Goal: Information Seeking & Learning: Learn about a topic

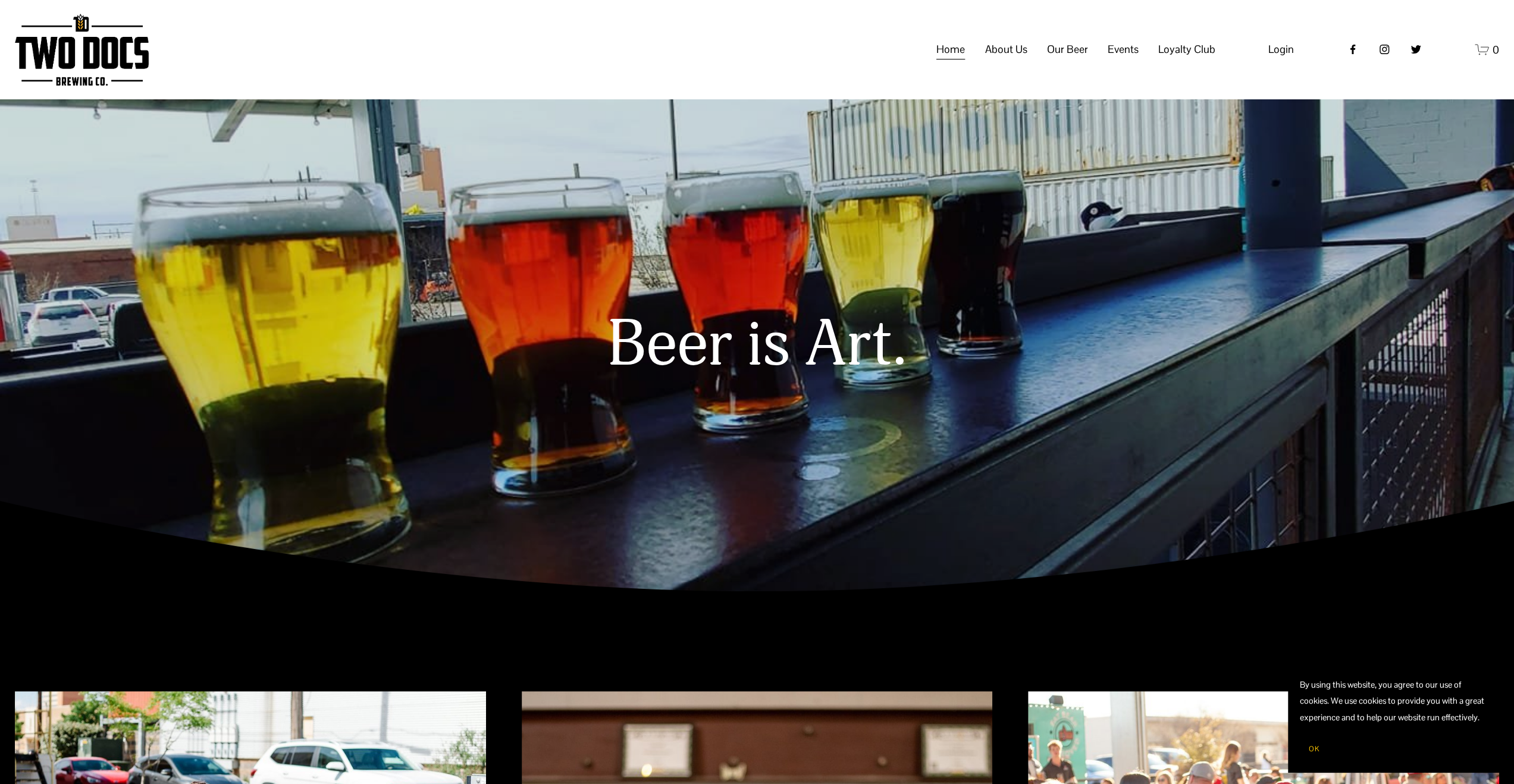
click at [1348, 56] on icon "Facebook" at bounding box center [1352, 49] width 12 height 12
click at [1009, 59] on span "About Us" at bounding box center [1005, 49] width 42 height 20
click at [1004, 59] on span "About Us" at bounding box center [1005, 49] width 42 height 20
click at [0, 0] on span "Our Mission" at bounding box center [0, 0] width 0 height 0
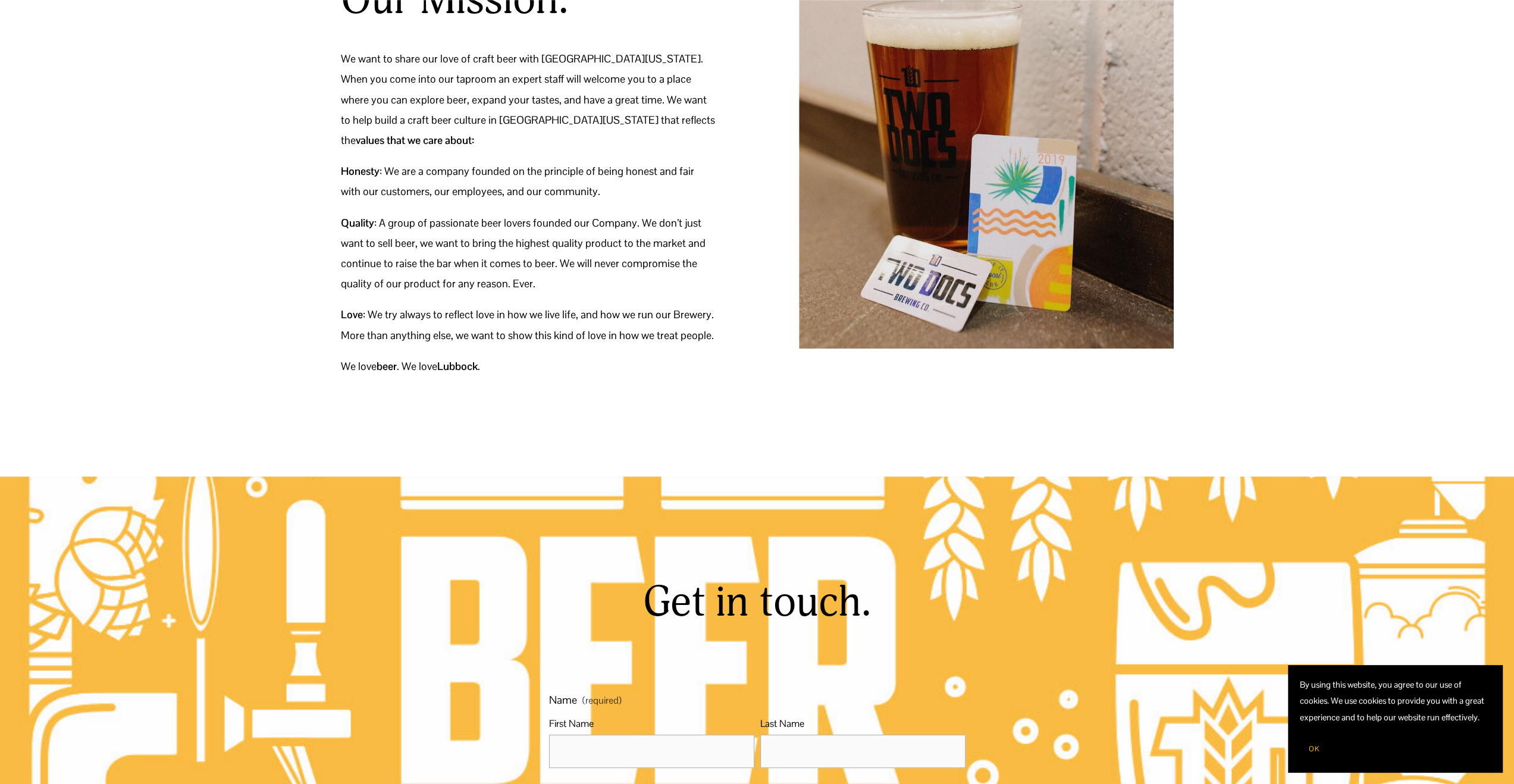
scroll to position [178, 0]
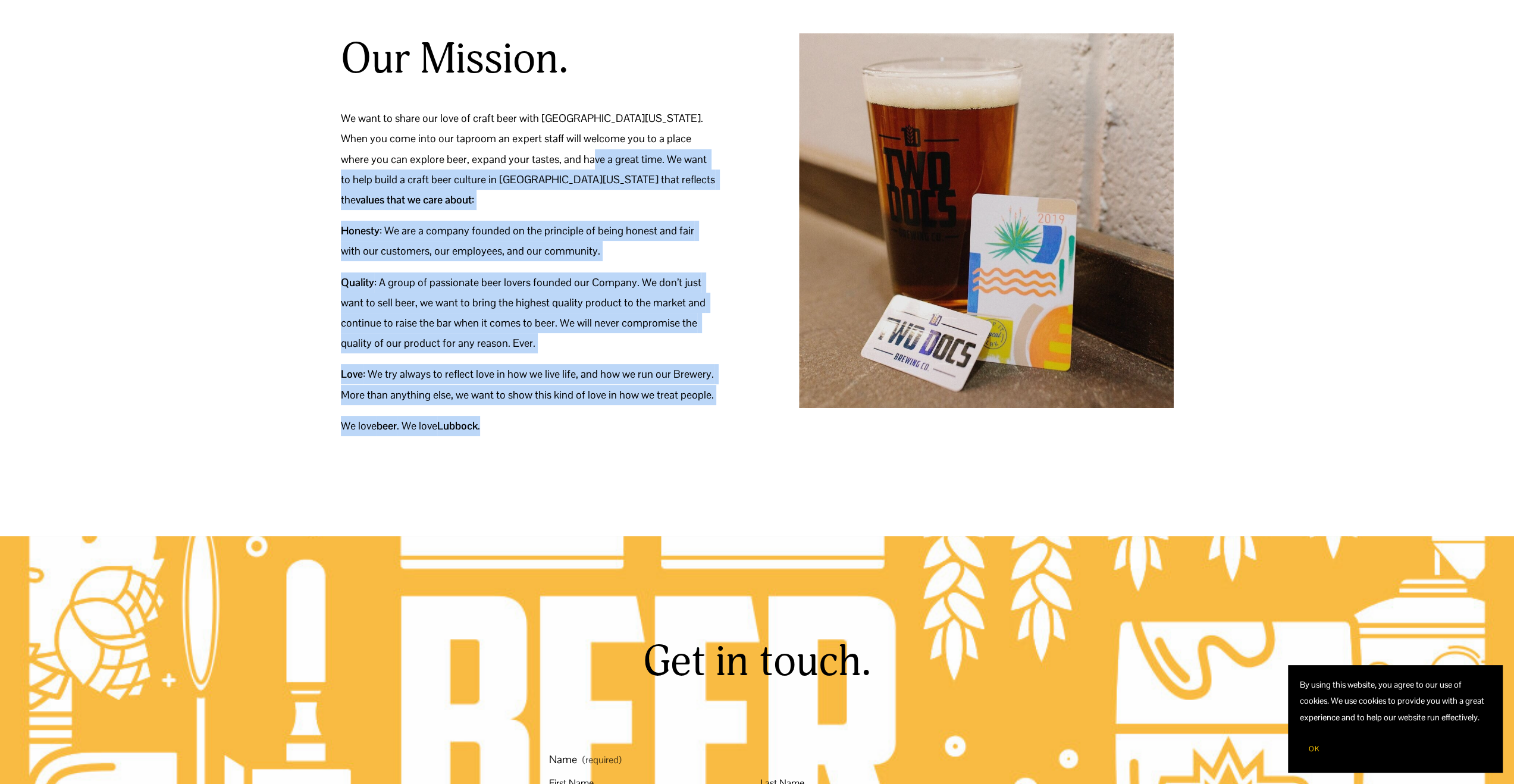
drag, startPoint x: 534, startPoint y: 158, endPoint x: 725, endPoint y: 402, distance: 309.9
click at [725, 402] on figure "Our Mission. We want to share our love of craft beer with West Texas. When you …" at bounding box center [757, 234] width 832 height 402
copy div "We want to help build a craft beer culture in West Texas that reflects the valu…"
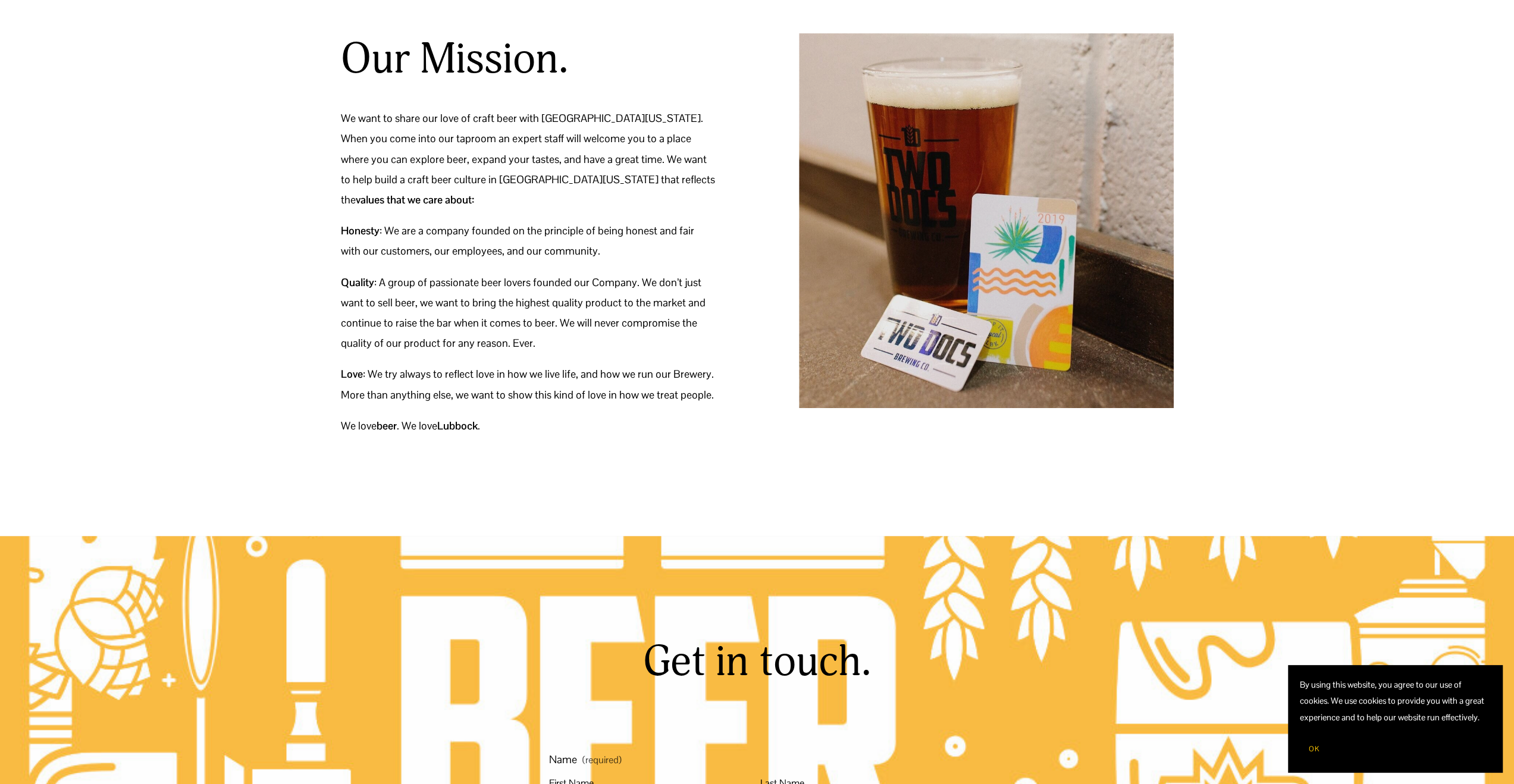
click at [226, 213] on div at bounding box center [757, 179] width 1514 height 714
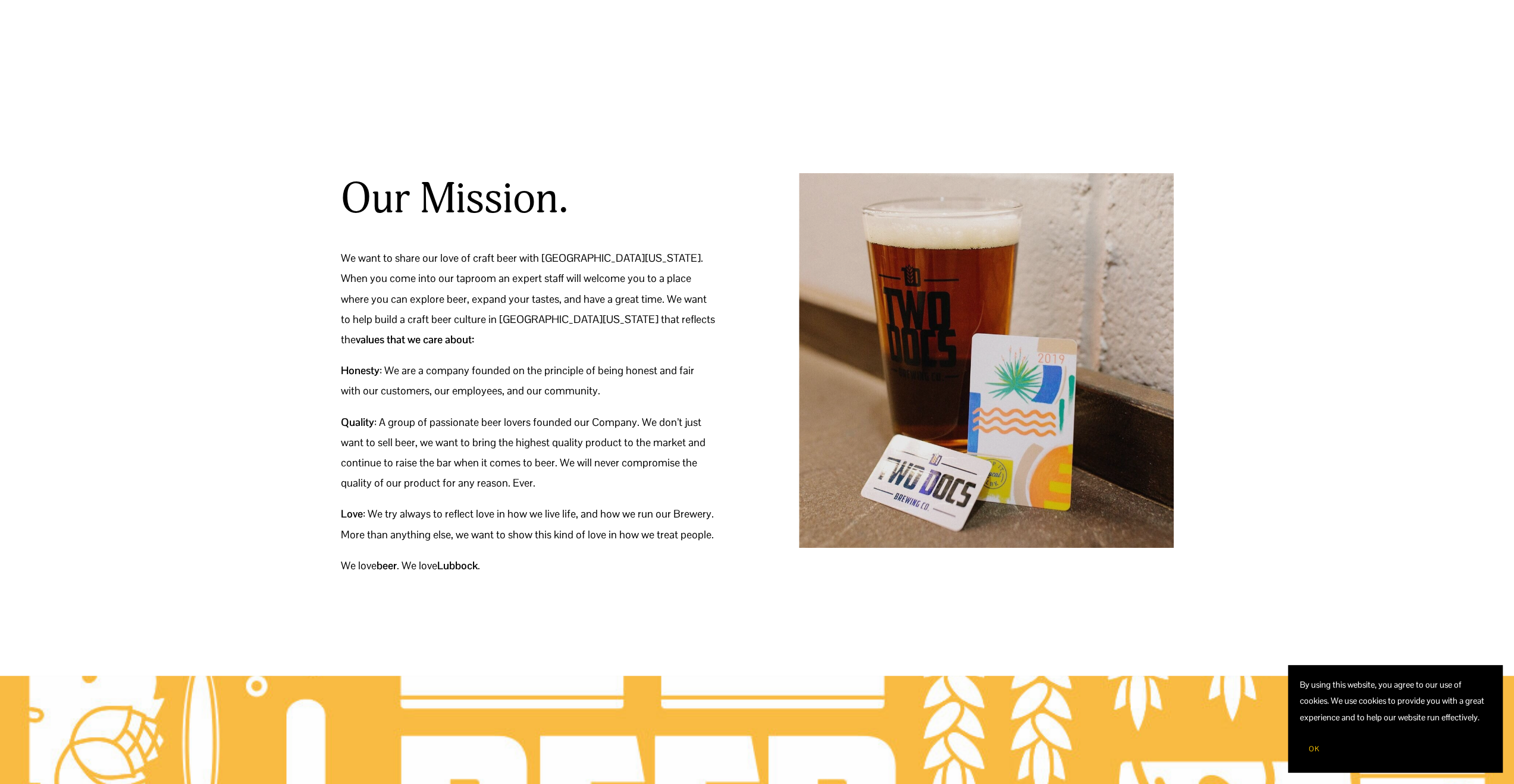
scroll to position [0, 0]
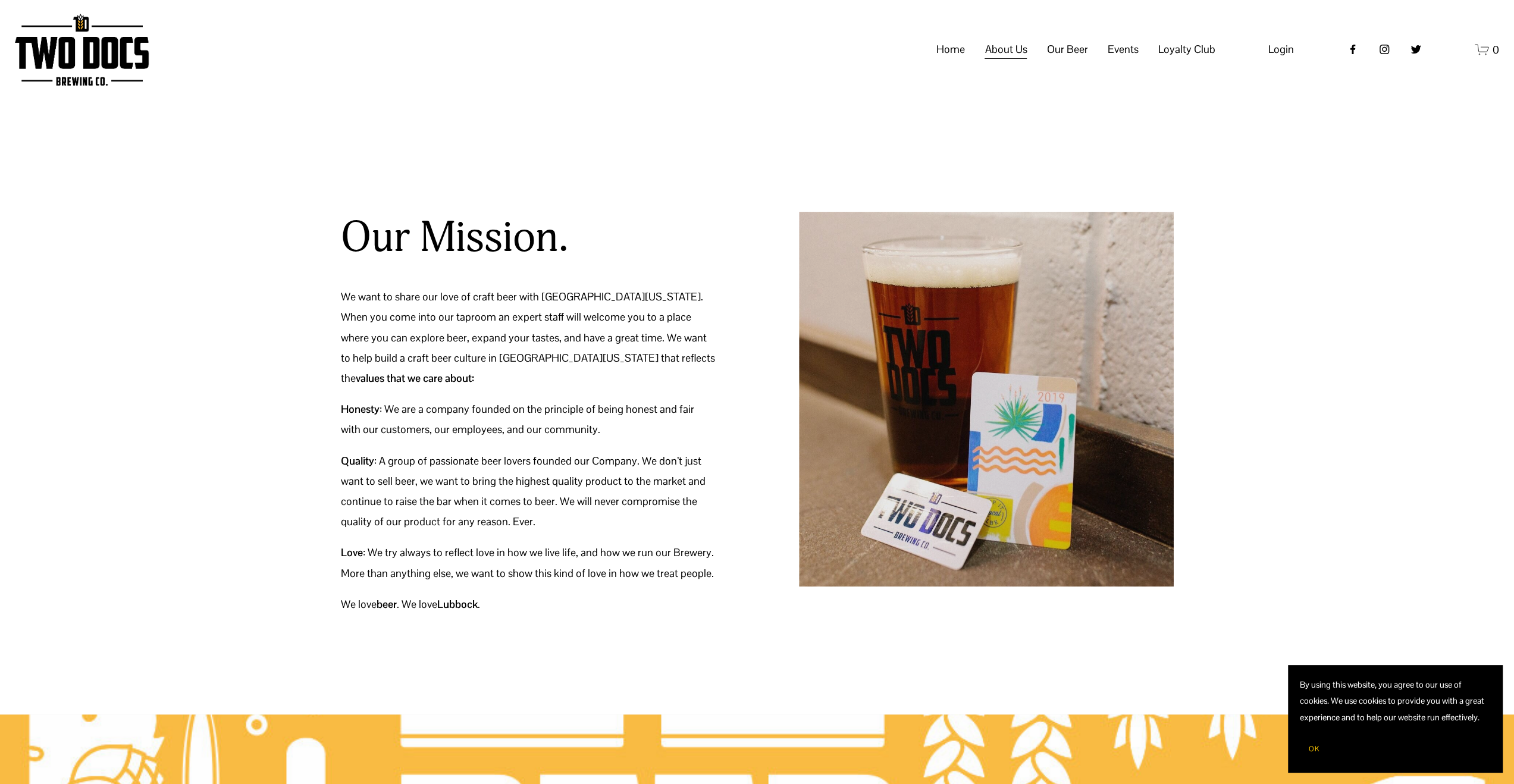
click at [0, 0] on span "Taproom Menu" at bounding box center [0, 0] width 0 height 0
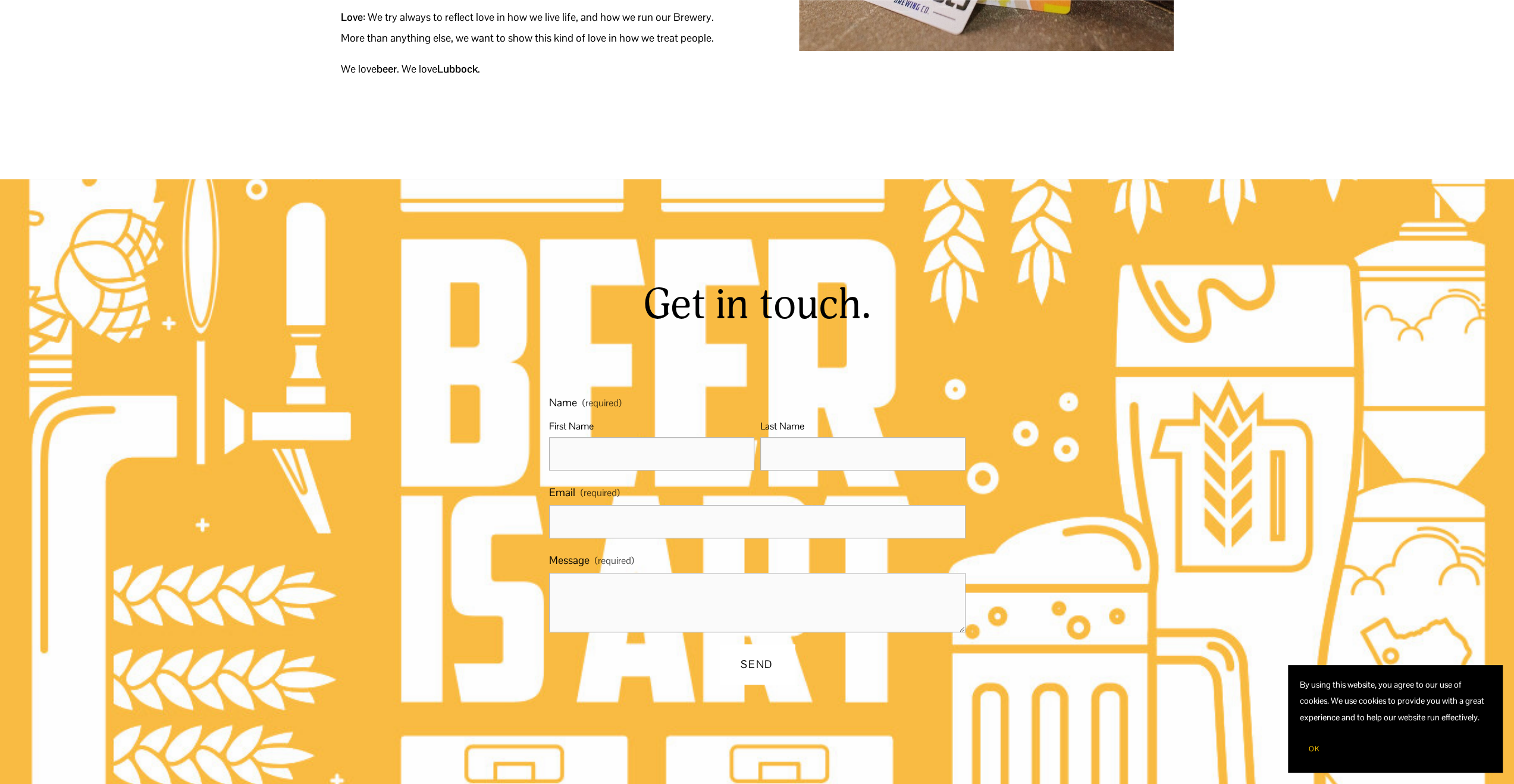
scroll to position [816, 0]
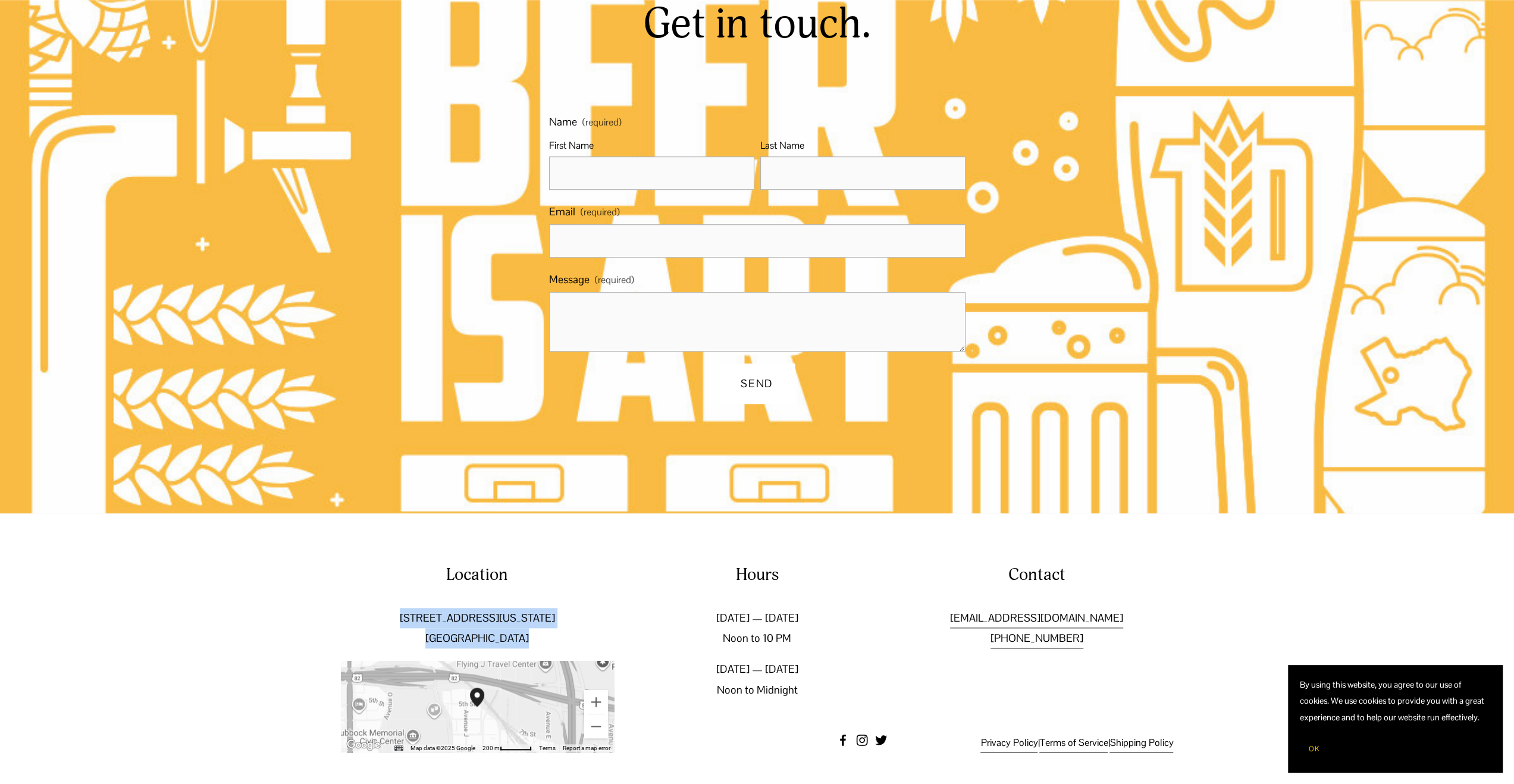
drag, startPoint x: 439, startPoint y: 596, endPoint x: 540, endPoint y: 619, distance: 103.6
click at [540, 619] on p "502 Texas Ave Lubbock, TX 79401" at bounding box center [478, 628] width 273 height 41
copy p "502 Texas Ave Lubbock, TX 79401"
drag, startPoint x: 1120, startPoint y: 616, endPoint x: 976, endPoint y: 620, distance: 144.1
click at [974, 620] on p "management@twodocsbrewing.com (806) 412-4888" at bounding box center [1037, 628] width 273 height 41
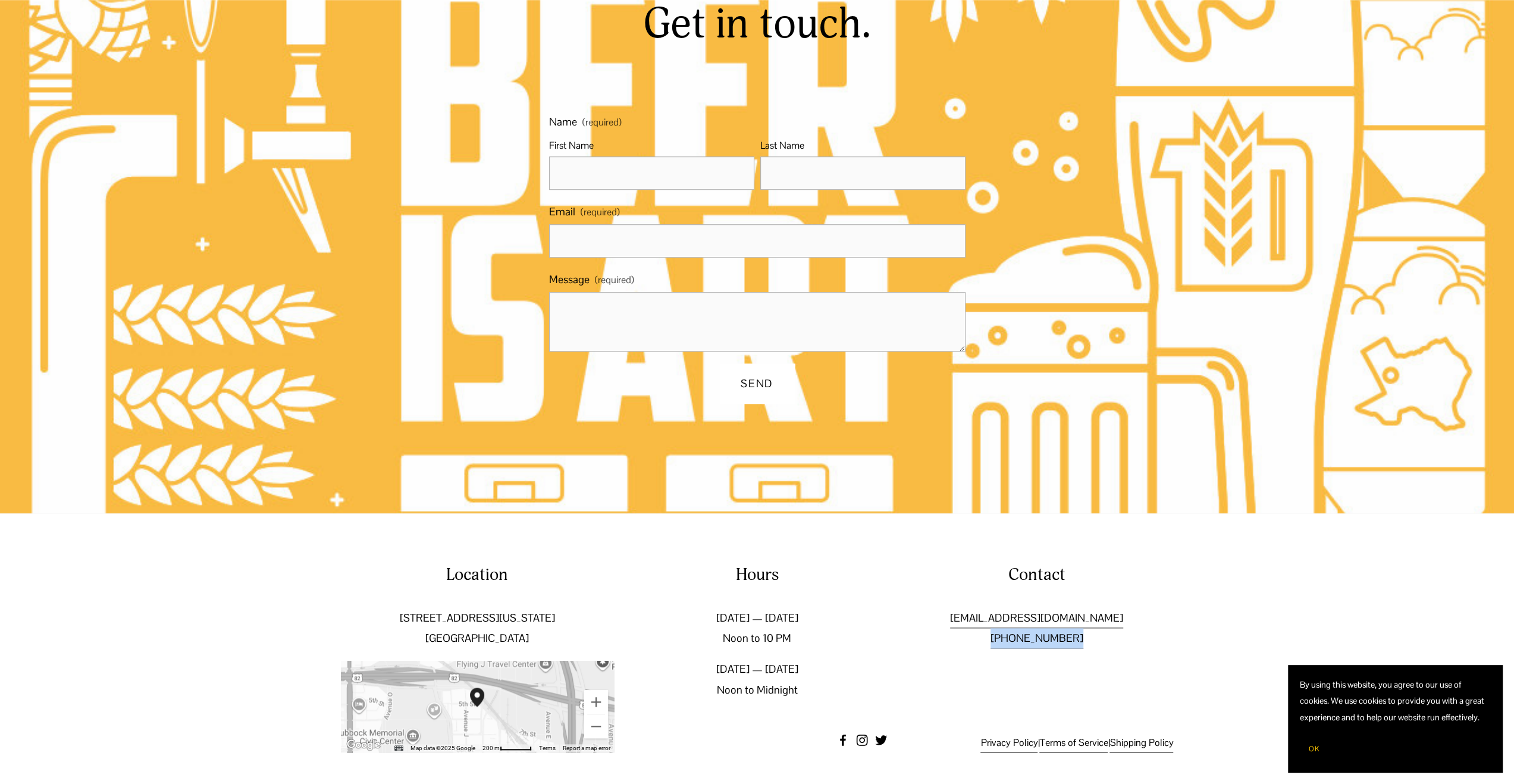
copy link "[PHONE_NUMBER]"
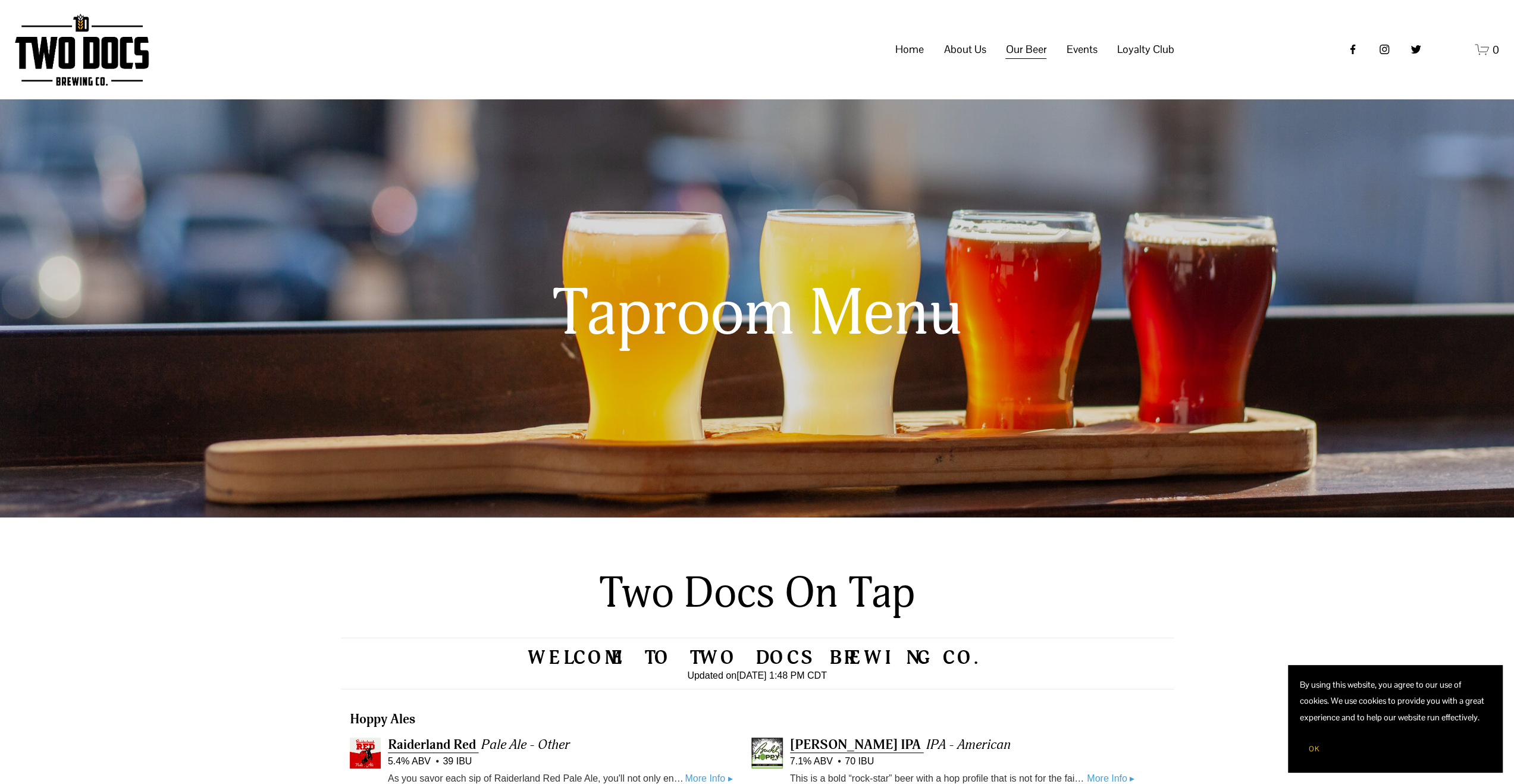
scroll to position [476, 0]
click at [0, 0] on span "Calendar" at bounding box center [0, 0] width 0 height 0
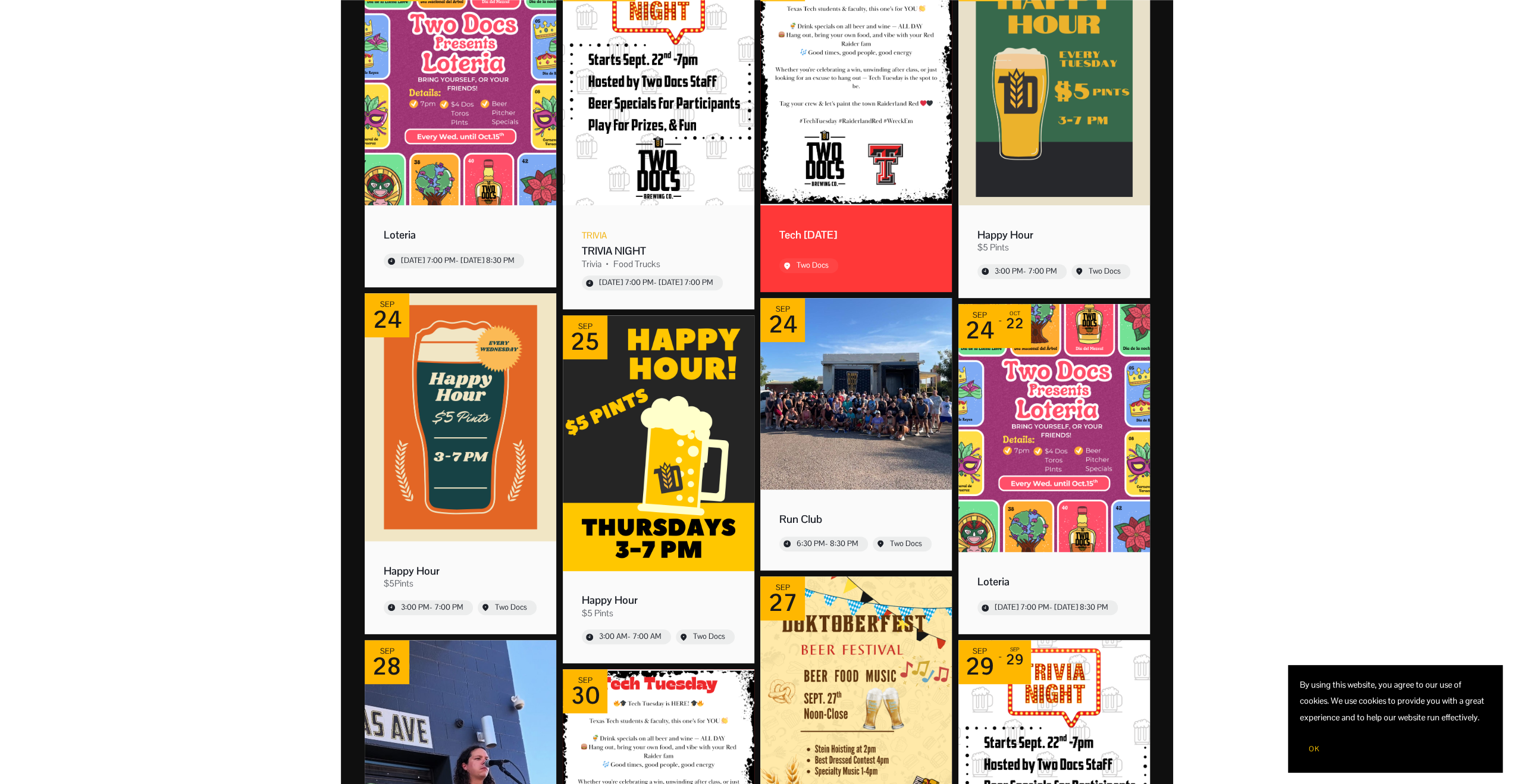
scroll to position [237, 0]
